Goal: Communication & Community: Answer question/provide support

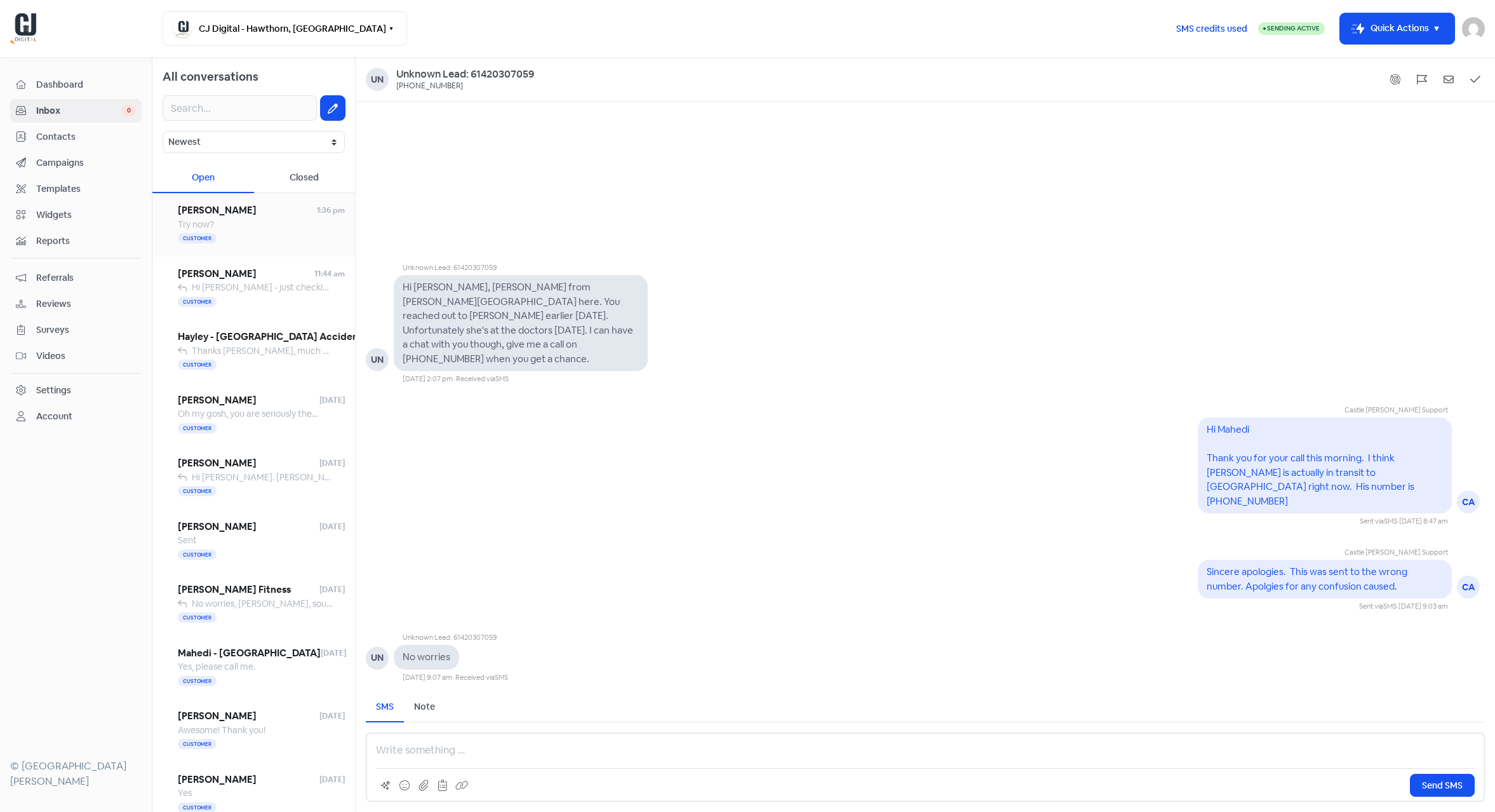
click at [225, 221] on div "Try now?" at bounding box center [261, 225] width 167 height 14
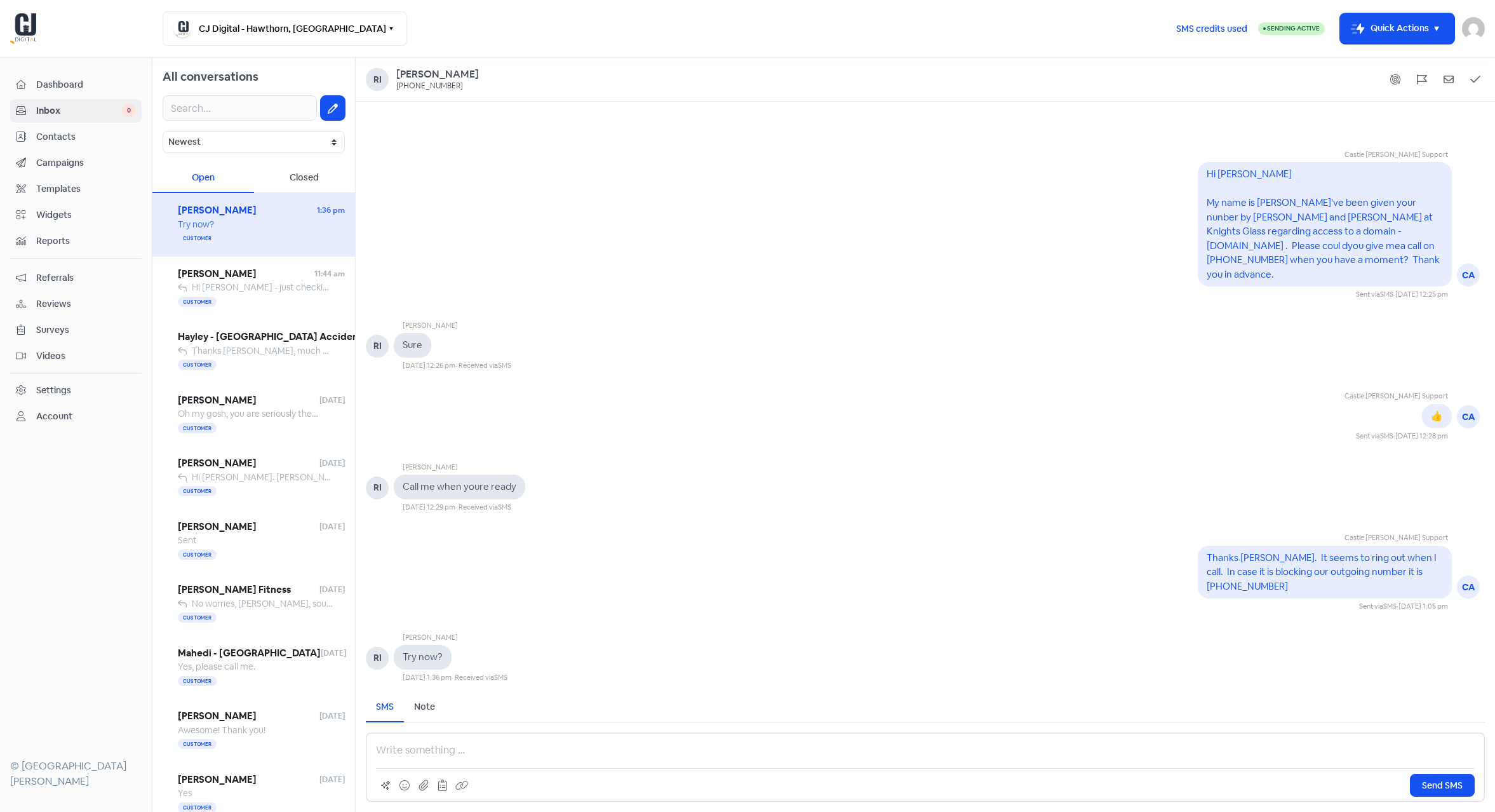
click at [443, 740] on div "Send SMS" at bounding box center [925, 767] width 1119 height 69
click at [438, 746] on p at bounding box center [925, 750] width 1099 height 15
click at [458, 753] on p "It just seems to rung out and then go to a strange tone" at bounding box center [925, 750] width 1099 height 15
click at [705, 752] on p "It just seems to ring out and then go to a strange tone. Please could youtry ca…" at bounding box center [925, 750] width 1099 height 15
click at [709, 752] on p "It just seems to ring out and then go to a strange tone. Please could youtry ca…" at bounding box center [925, 750] width 1099 height 15
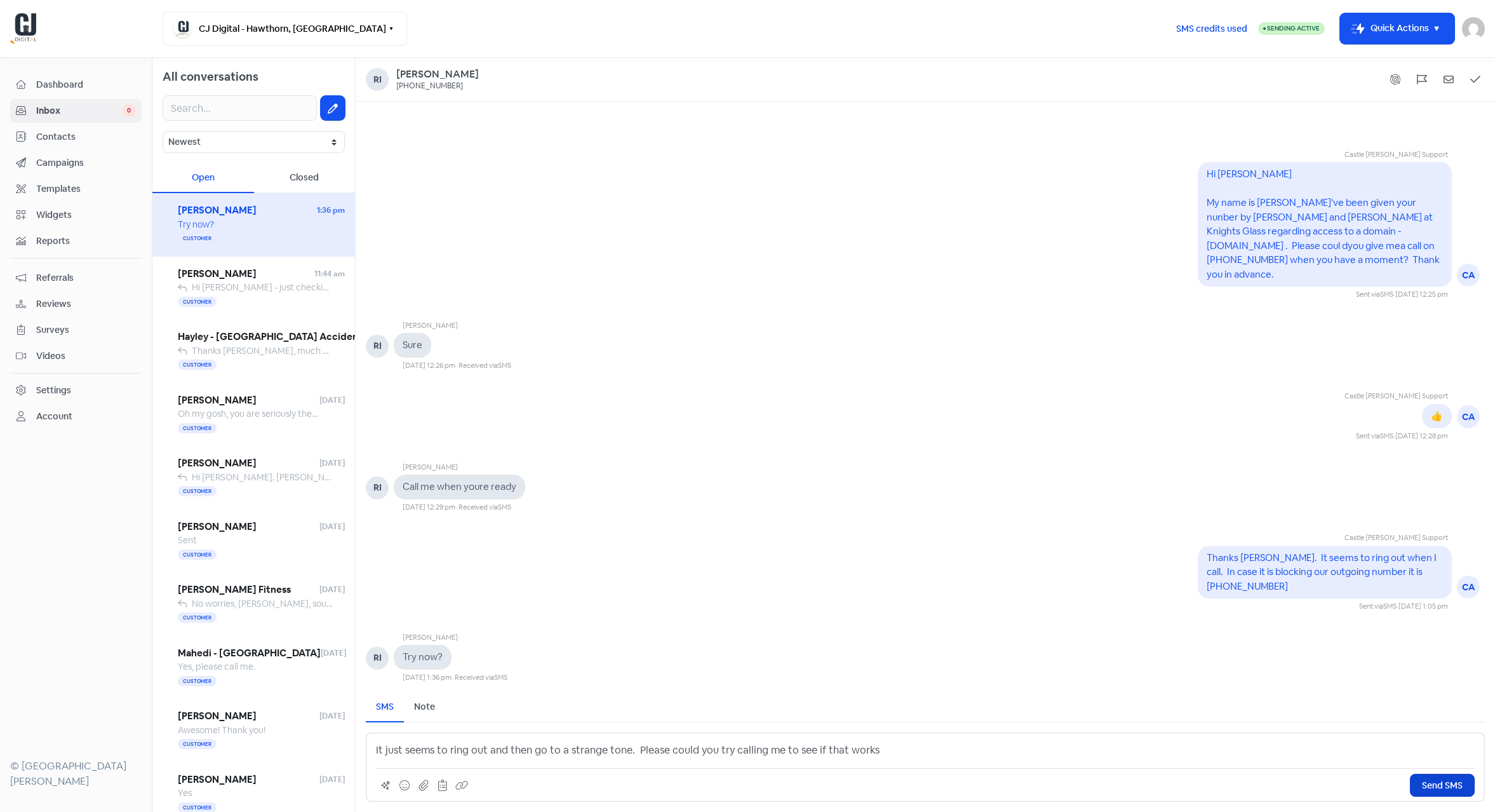
click at [1438, 781] on span "Send SMS" at bounding box center [1442, 786] width 41 height 14
